Goal: Transaction & Acquisition: Purchase product/service

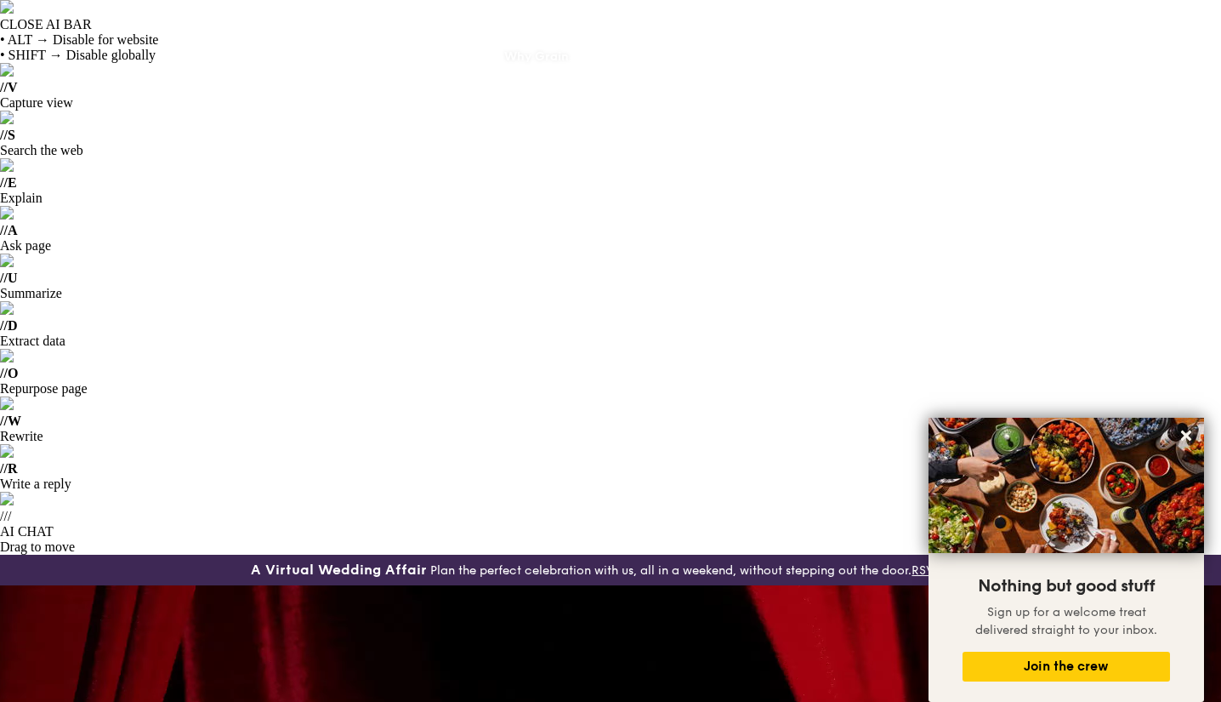
click at [527, 59] on div "Why Grain" at bounding box center [536, 56] width 65 height 51
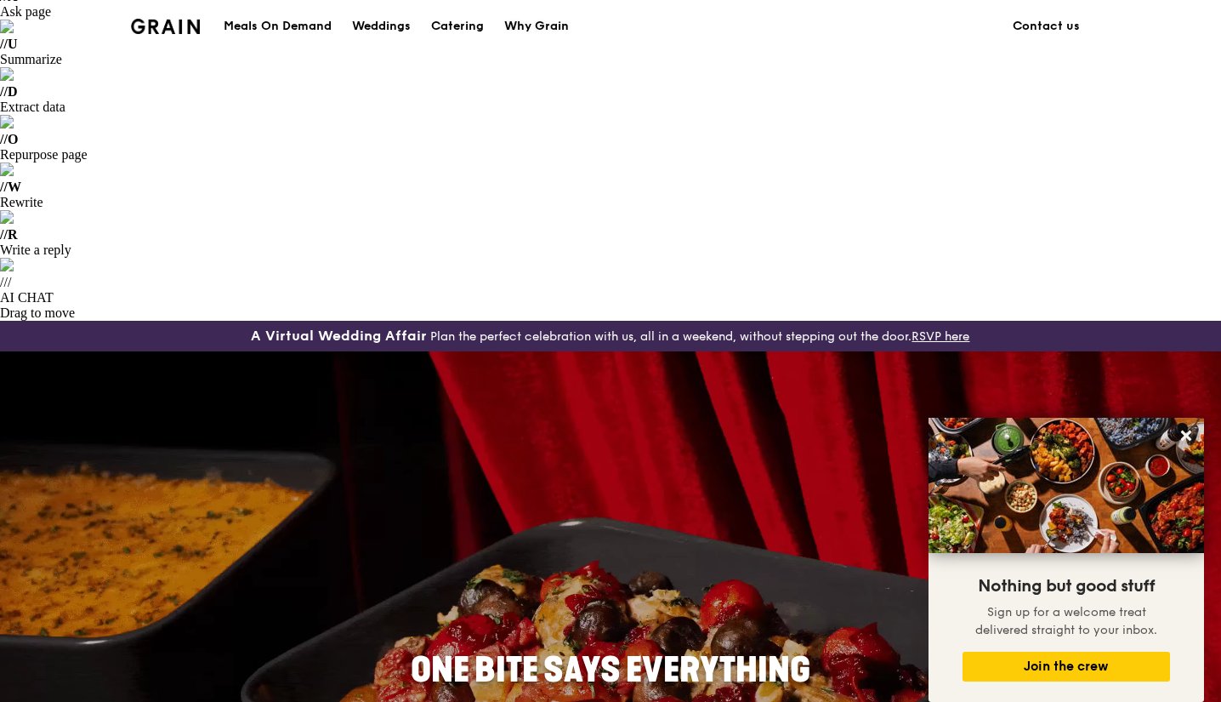
scroll to position [510, 0]
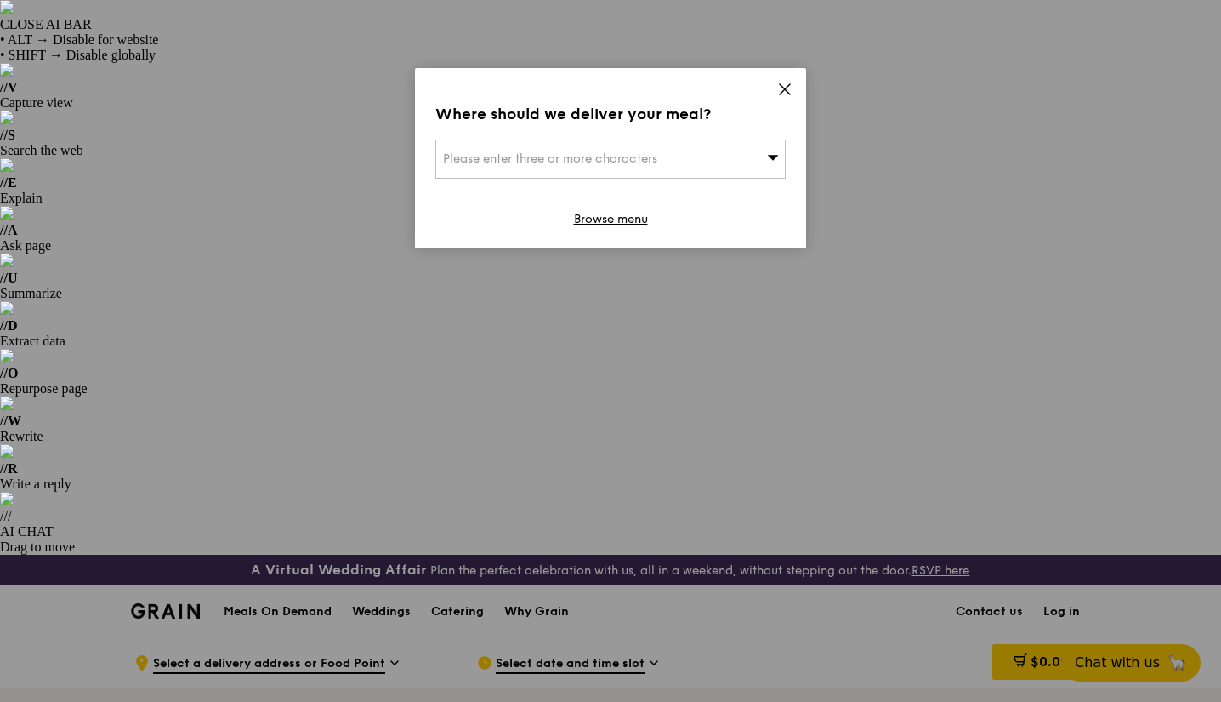
click at [794, 81] on div "Where should we deliver your meal? Please enter three or more characters Browse…" at bounding box center [610, 158] width 391 height 180
click at [783, 91] on icon at bounding box center [785, 89] width 10 height 10
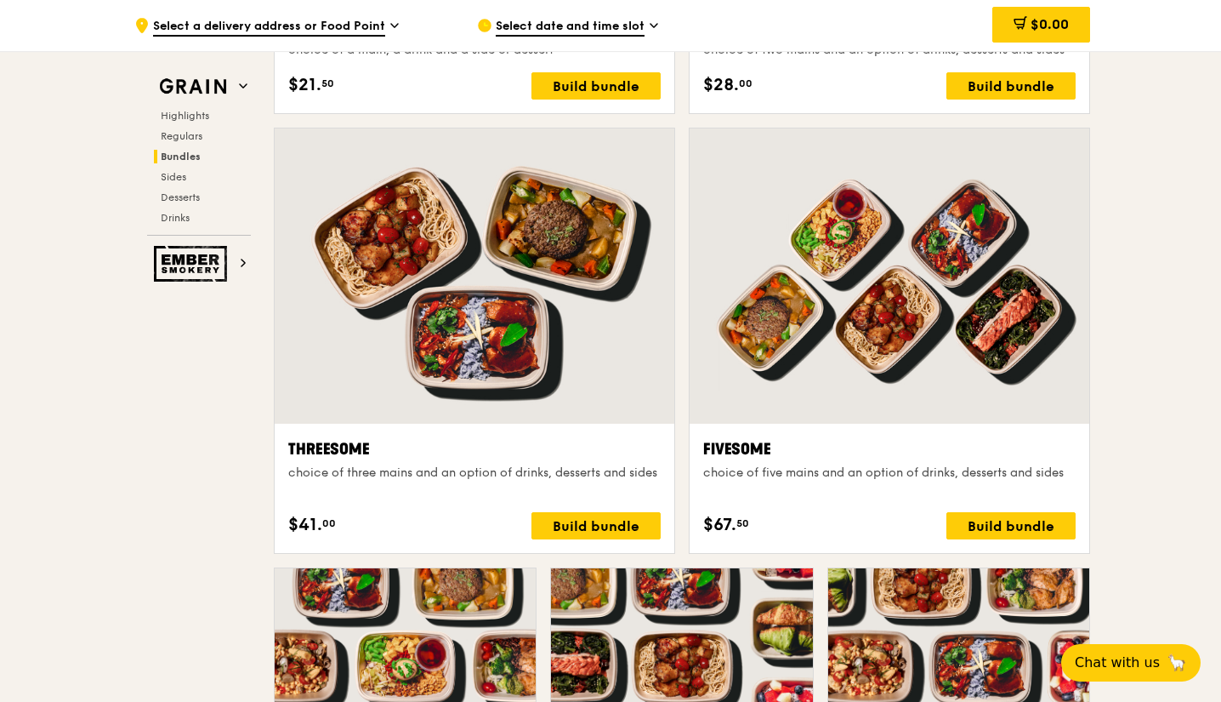
scroll to position [3316, 0]
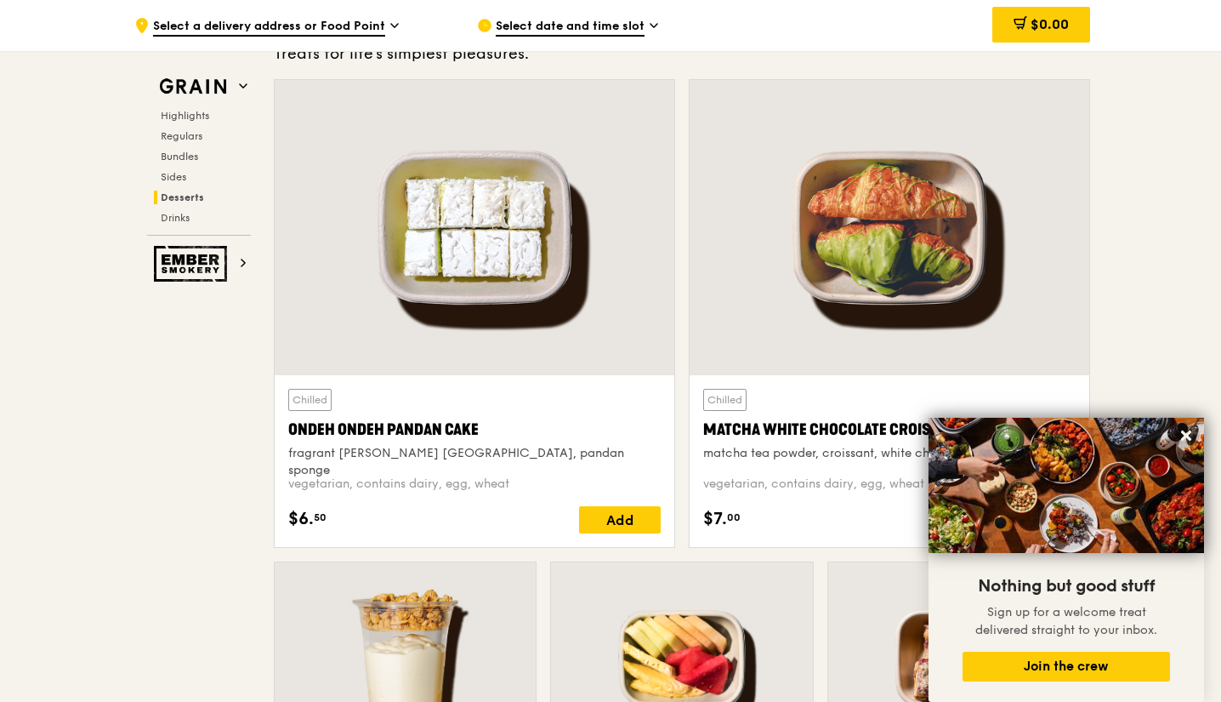
scroll to position [5364, 0]
